Goal: Transaction & Acquisition: Purchase product/service

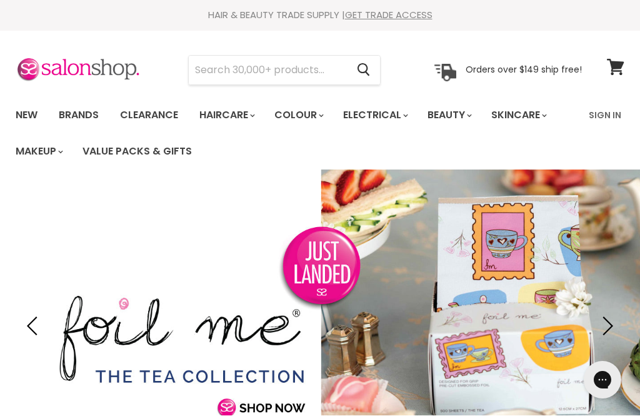
scroll to position [1, 0]
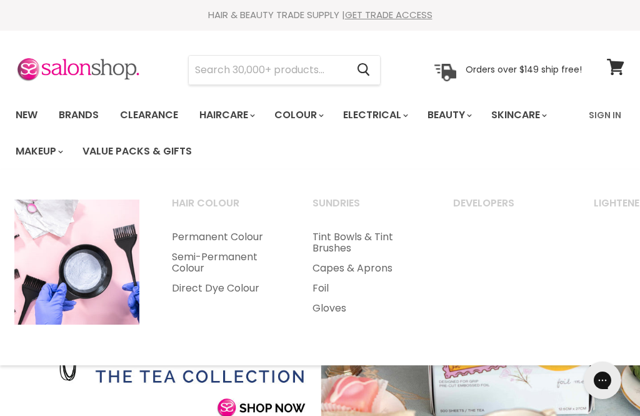
click at [209, 239] on link "Permanent Colour" at bounding box center [225, 237] width 138 height 20
click at [209, 241] on link "Permanent Colour" at bounding box center [225, 237] width 138 height 20
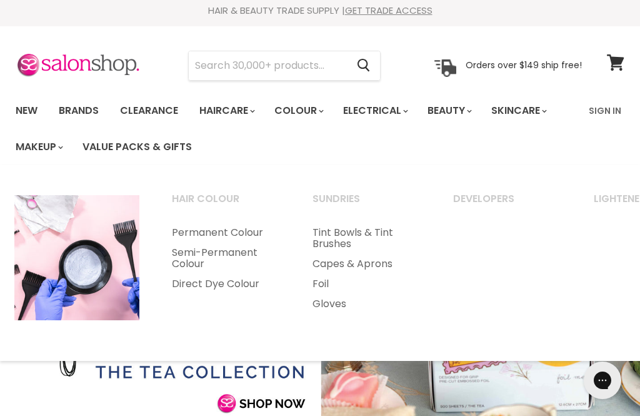
scroll to position [0, 0]
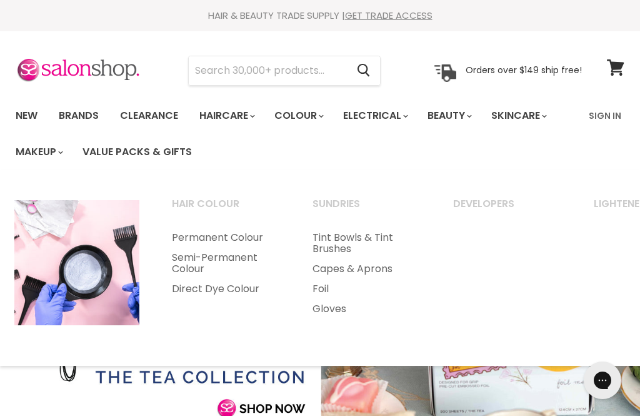
click at [211, 239] on link "Permanent Colour" at bounding box center [225, 238] width 138 height 20
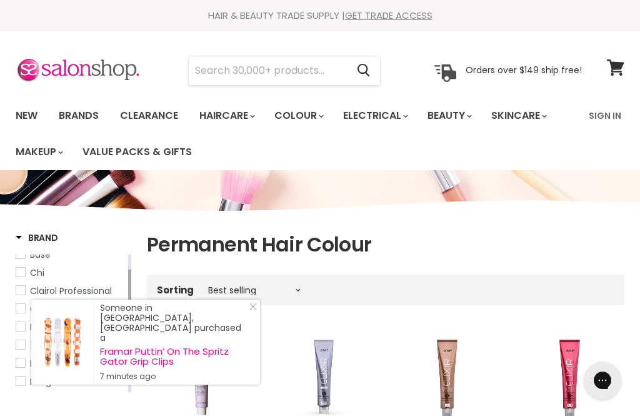
click at [92, 236] on div "Brand" at bounding box center [74, 238] width 116 height 14
